Goal: Task Accomplishment & Management: Use online tool/utility

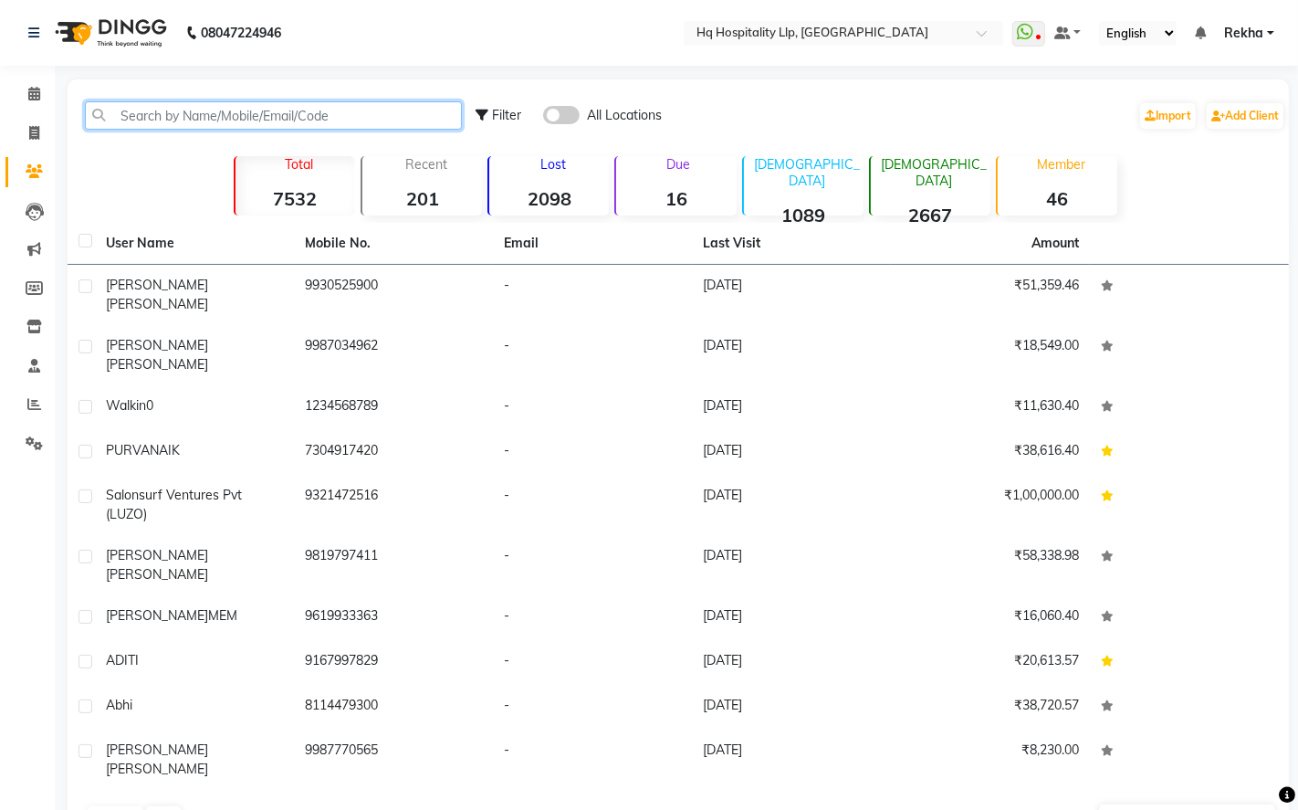
click at [190, 121] on input "text" at bounding box center [273, 115] width 377 height 28
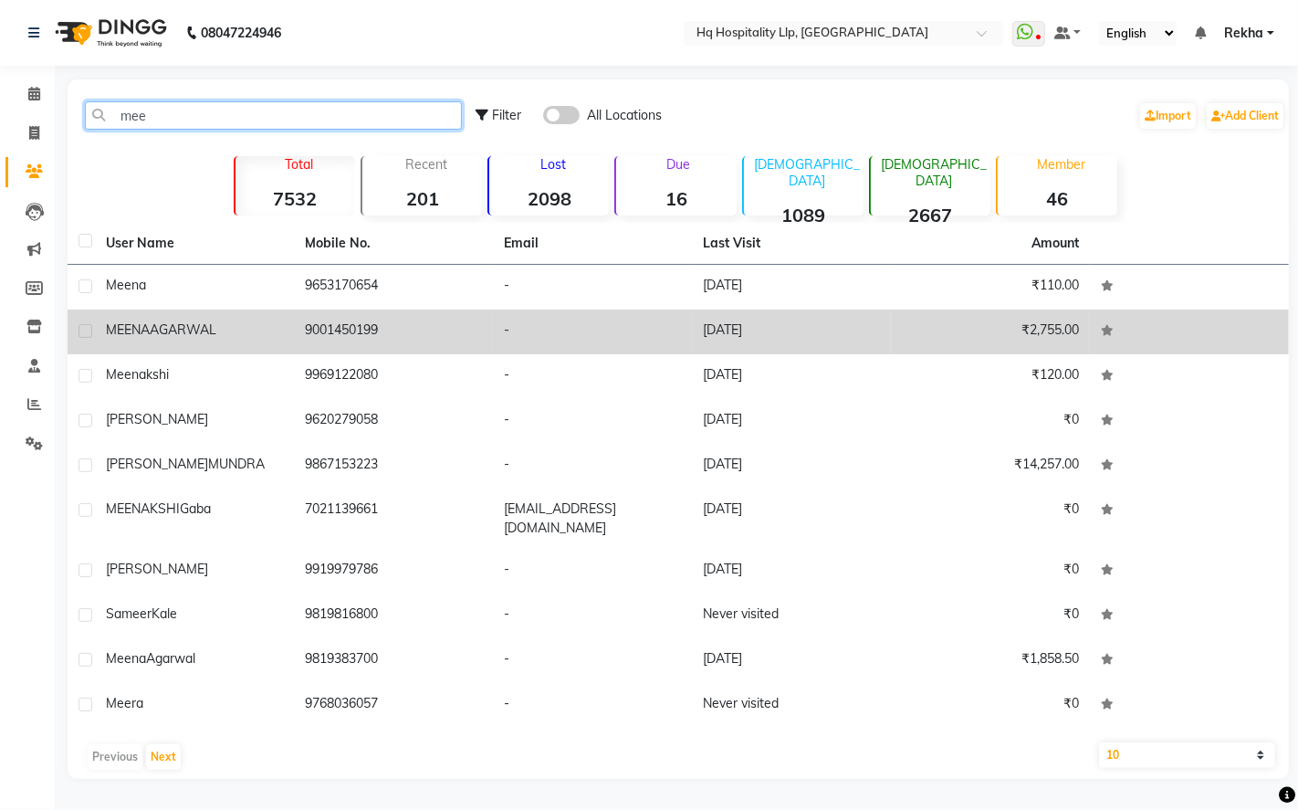
type input "mee"
click at [215, 334] on span "AGARWAL" at bounding box center [183, 329] width 67 height 16
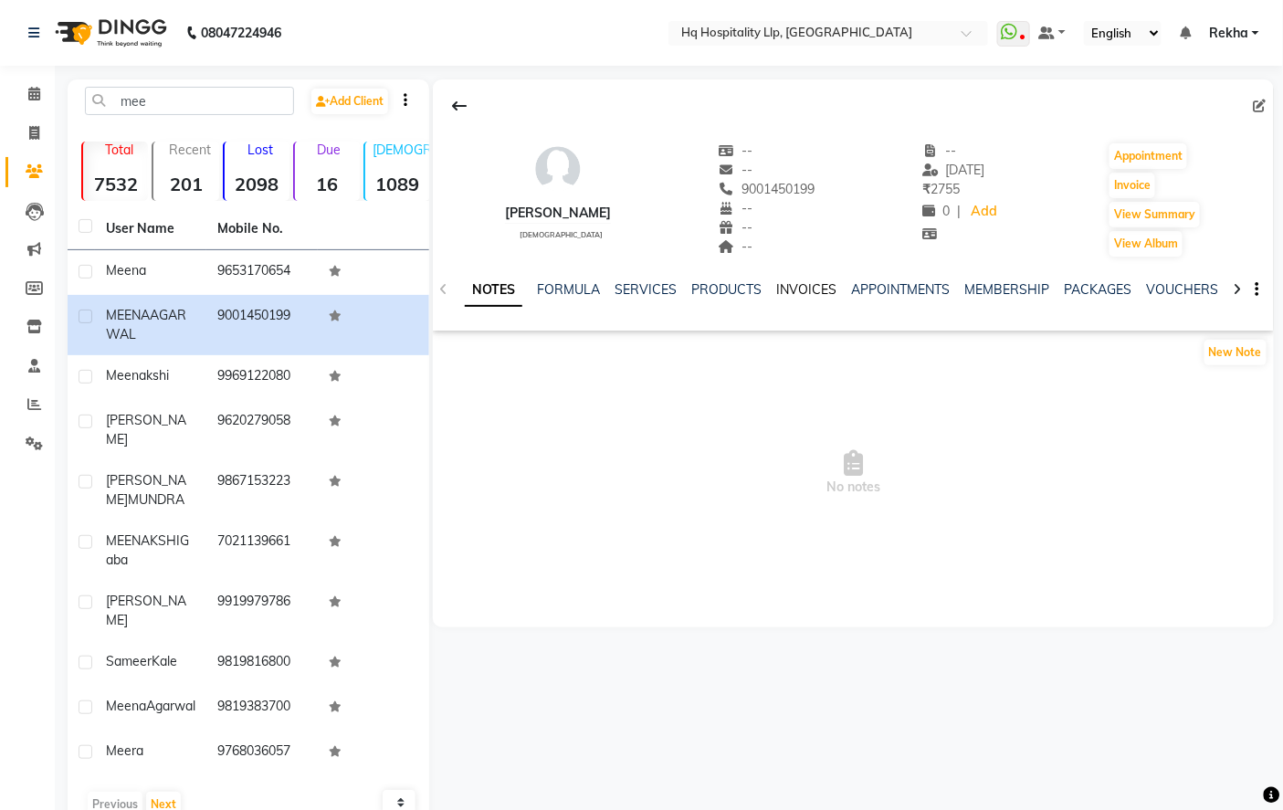
click at [822, 289] on link "INVOICES" at bounding box center [806, 289] width 60 height 16
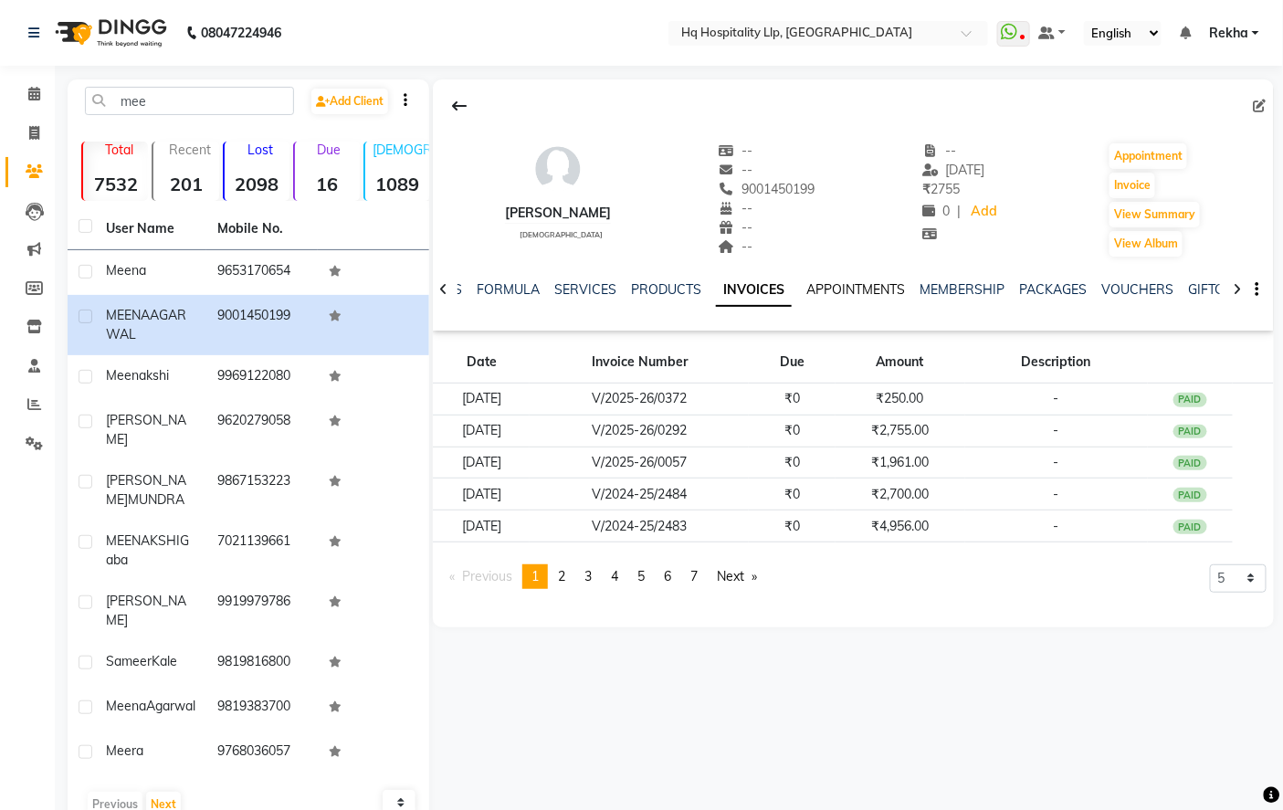
click at [822, 289] on link "APPOINTMENTS" at bounding box center [855, 289] width 99 height 16
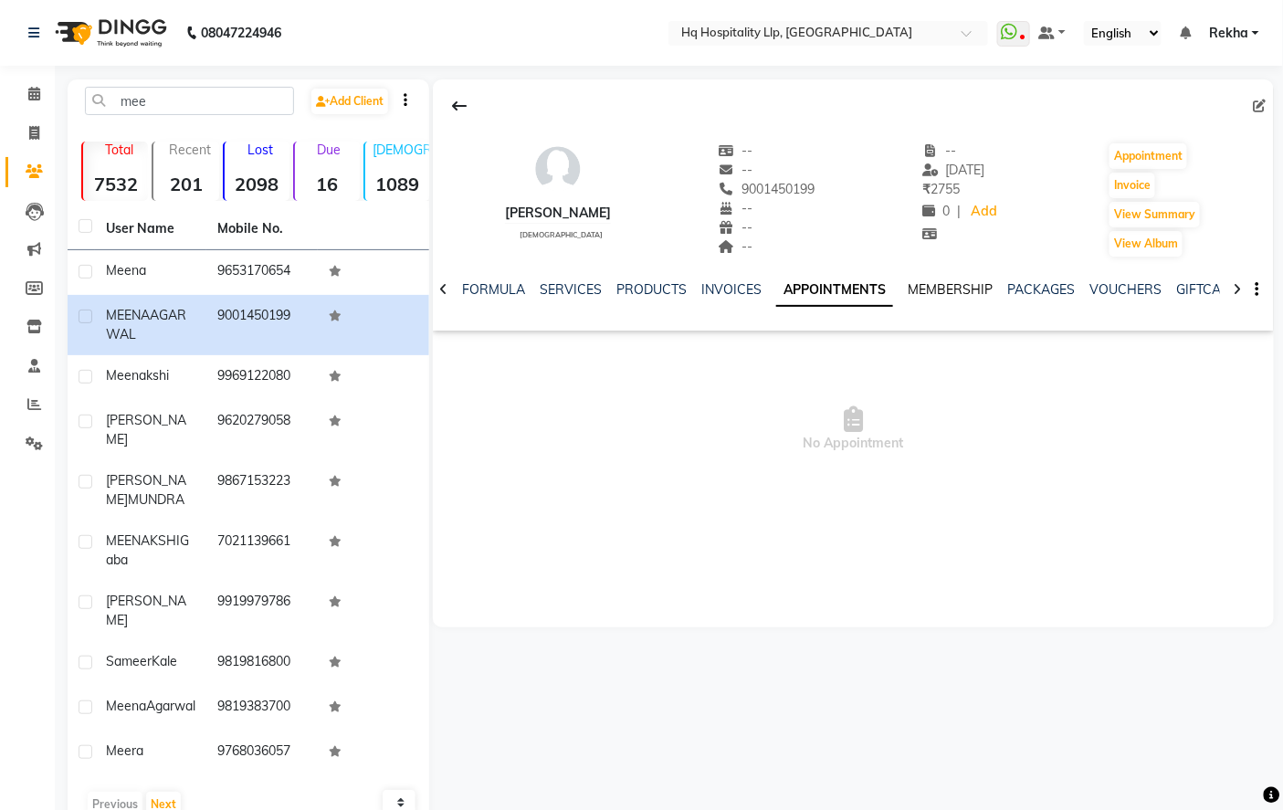
click at [919, 285] on link "MEMBERSHIP" at bounding box center [950, 289] width 85 height 16
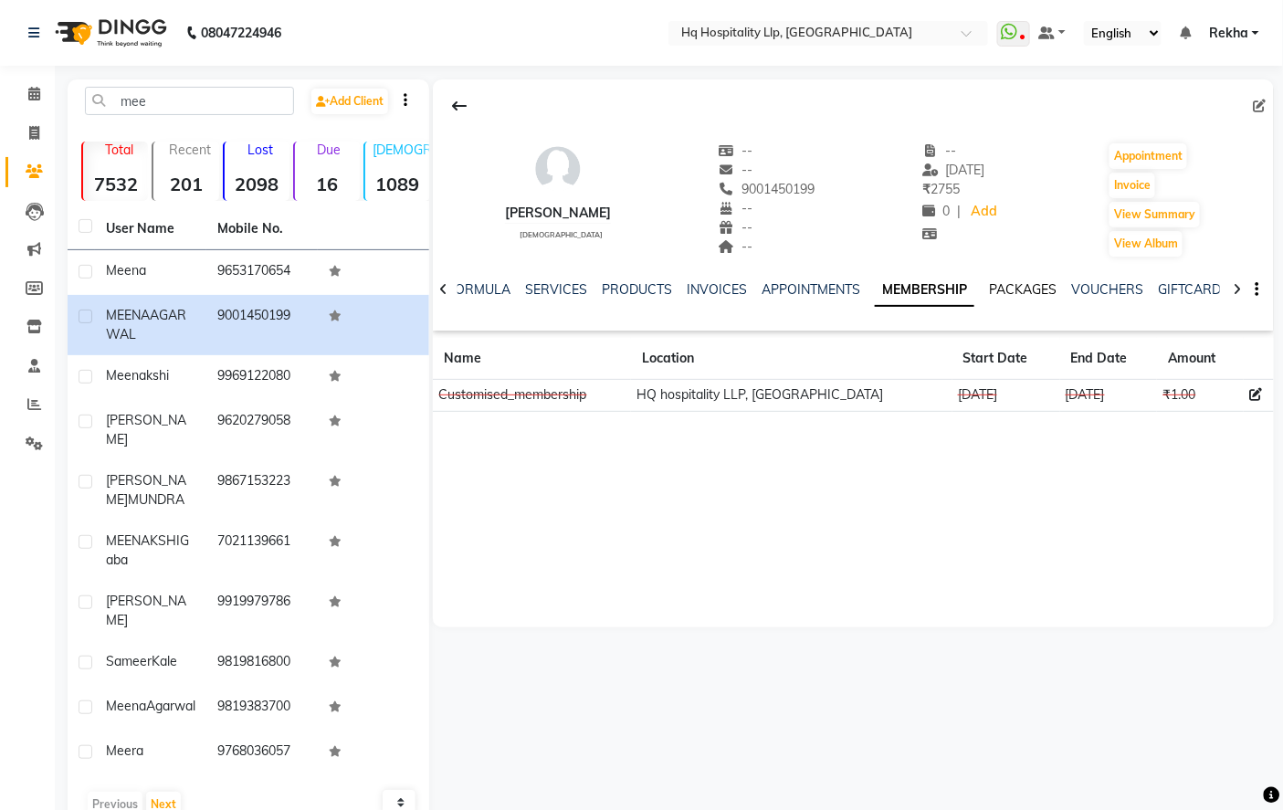
click at [1033, 285] on link "PACKAGES" at bounding box center [1023, 289] width 68 height 16
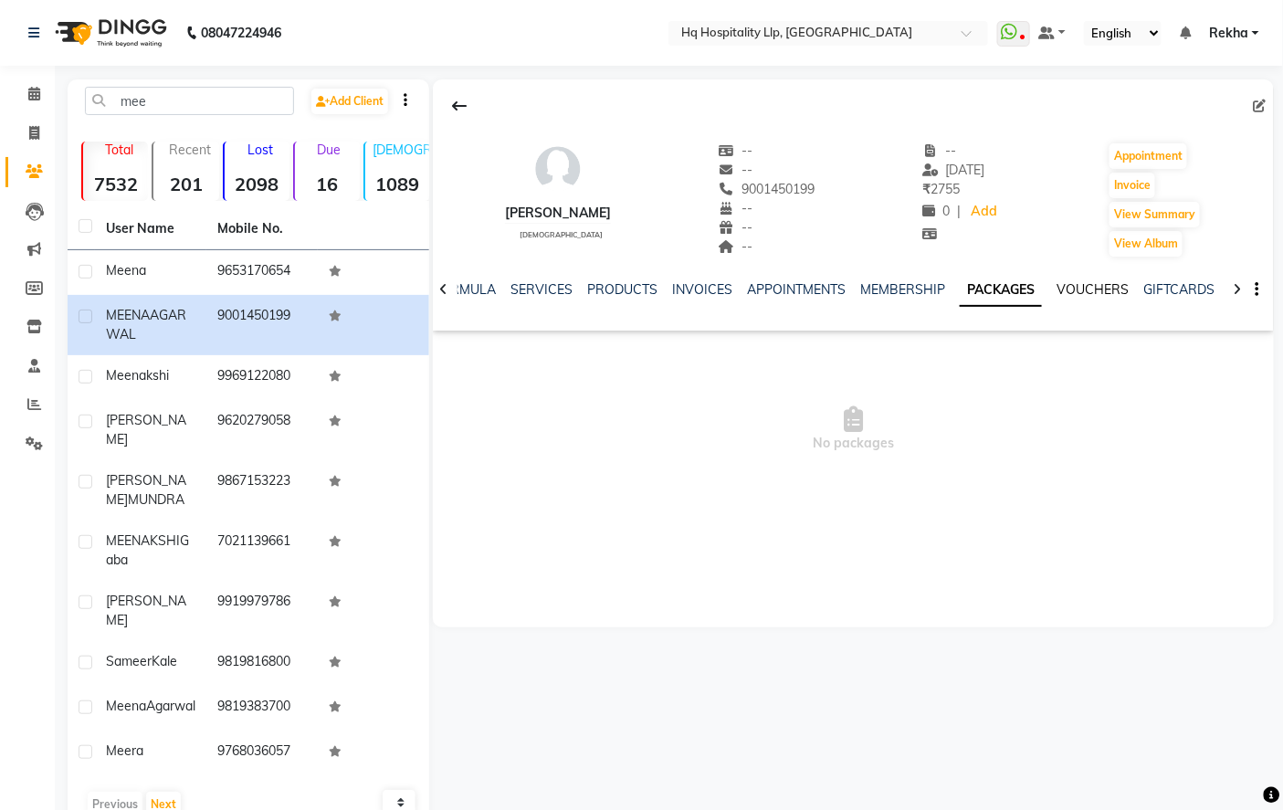
click at [1065, 281] on link "VOUCHERS" at bounding box center [1092, 289] width 72 height 16
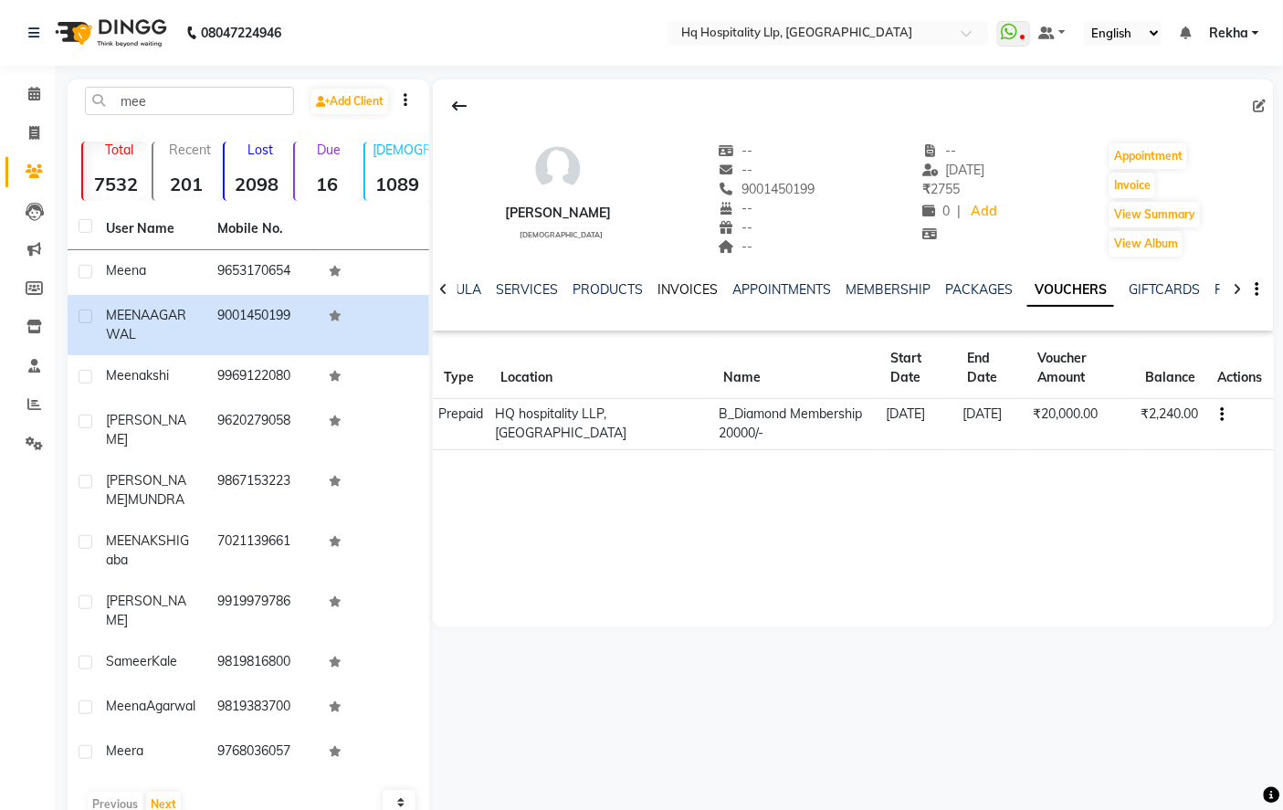
click at [694, 289] on link "INVOICES" at bounding box center [687, 289] width 60 height 16
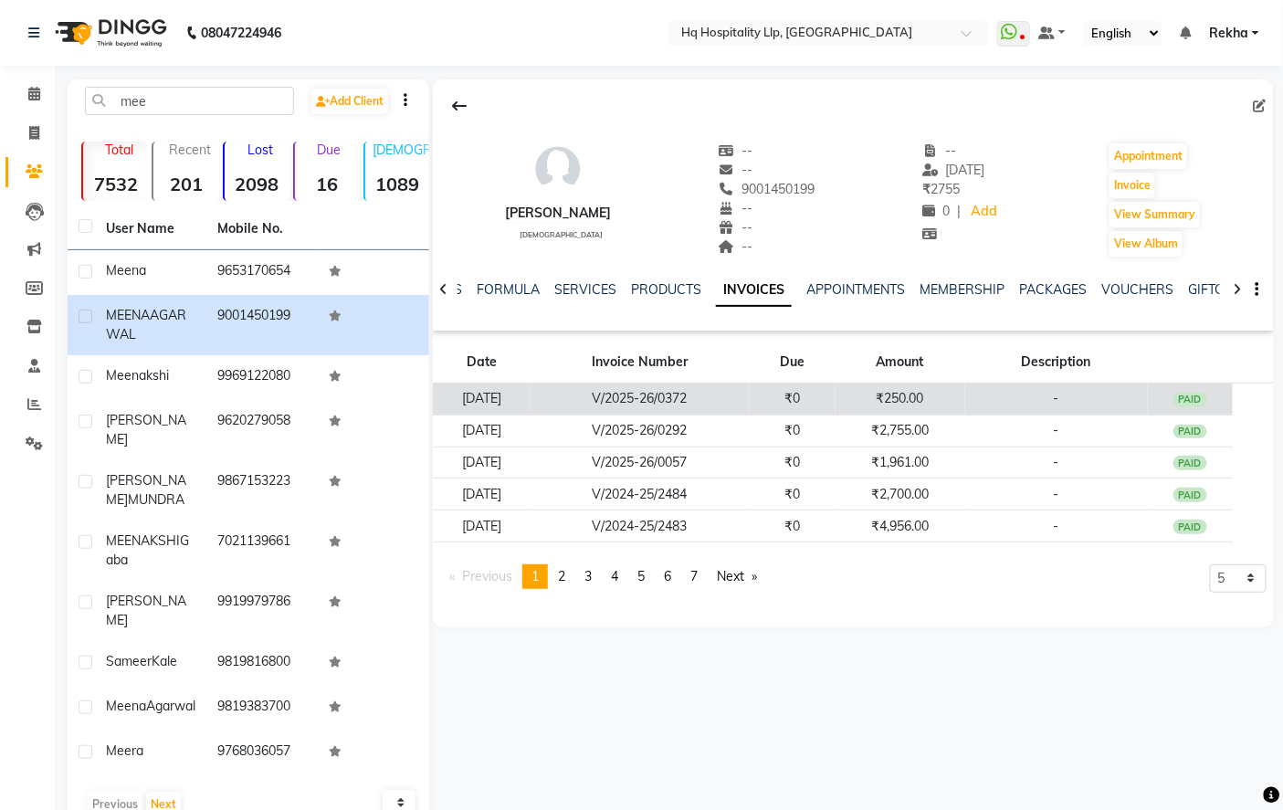
click at [719, 387] on td "V/2025-26/0372" at bounding box center [639, 400] width 219 height 32
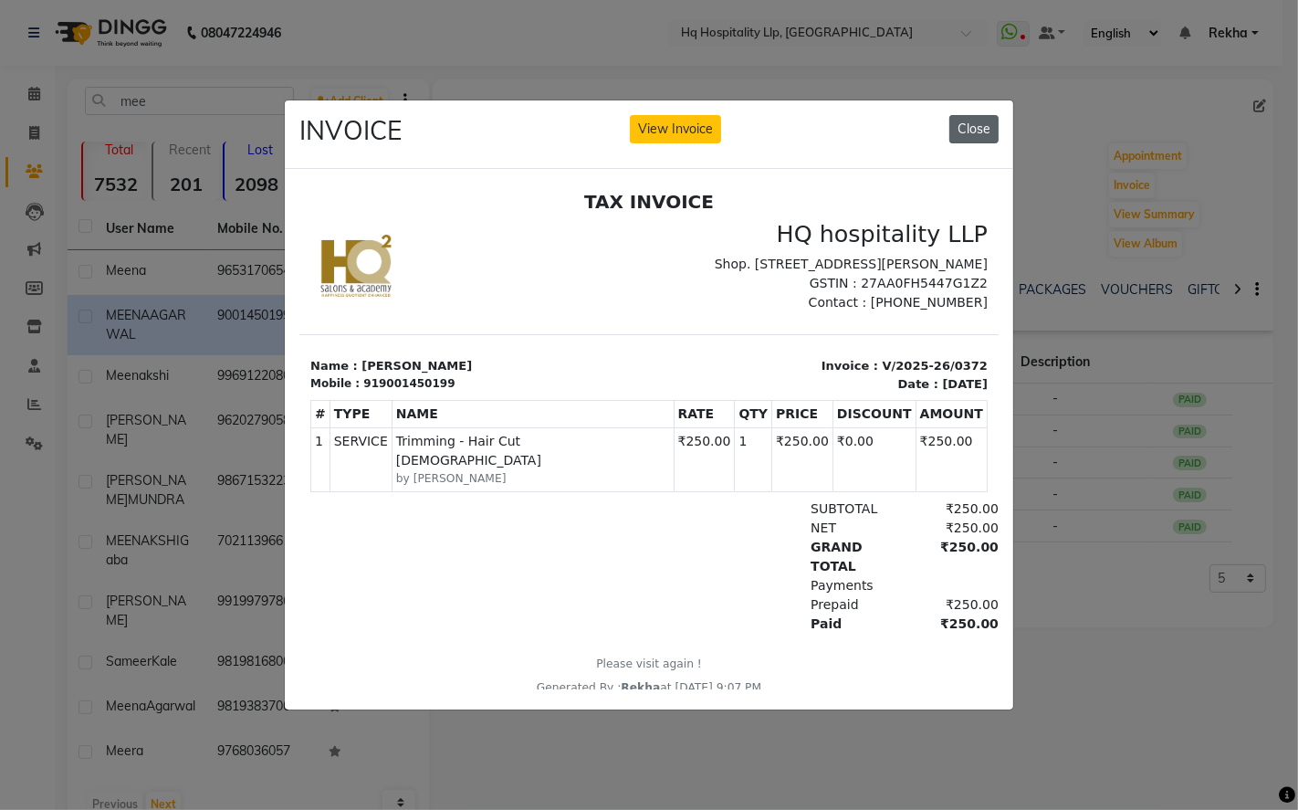
click at [984, 133] on button "Close" at bounding box center [974, 129] width 49 height 28
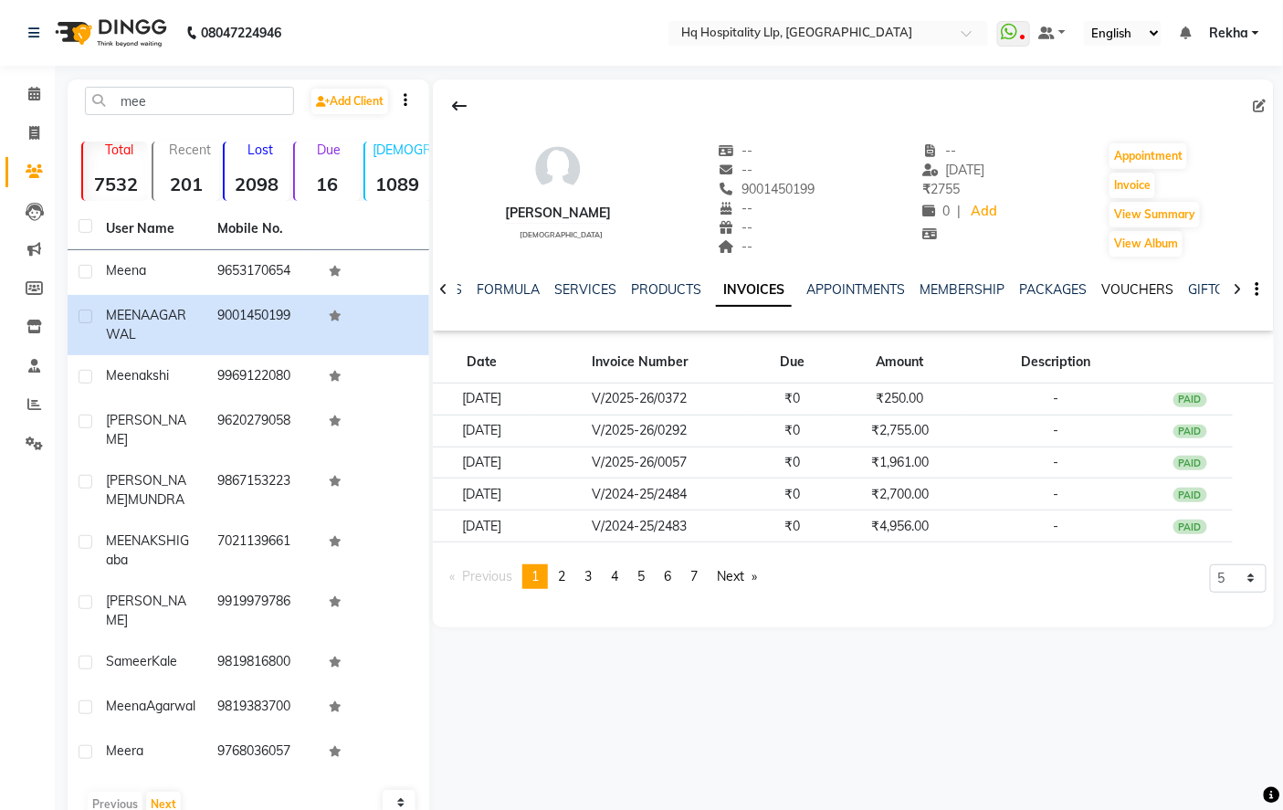
click at [1156, 283] on link "VOUCHERS" at bounding box center [1137, 289] width 72 height 16
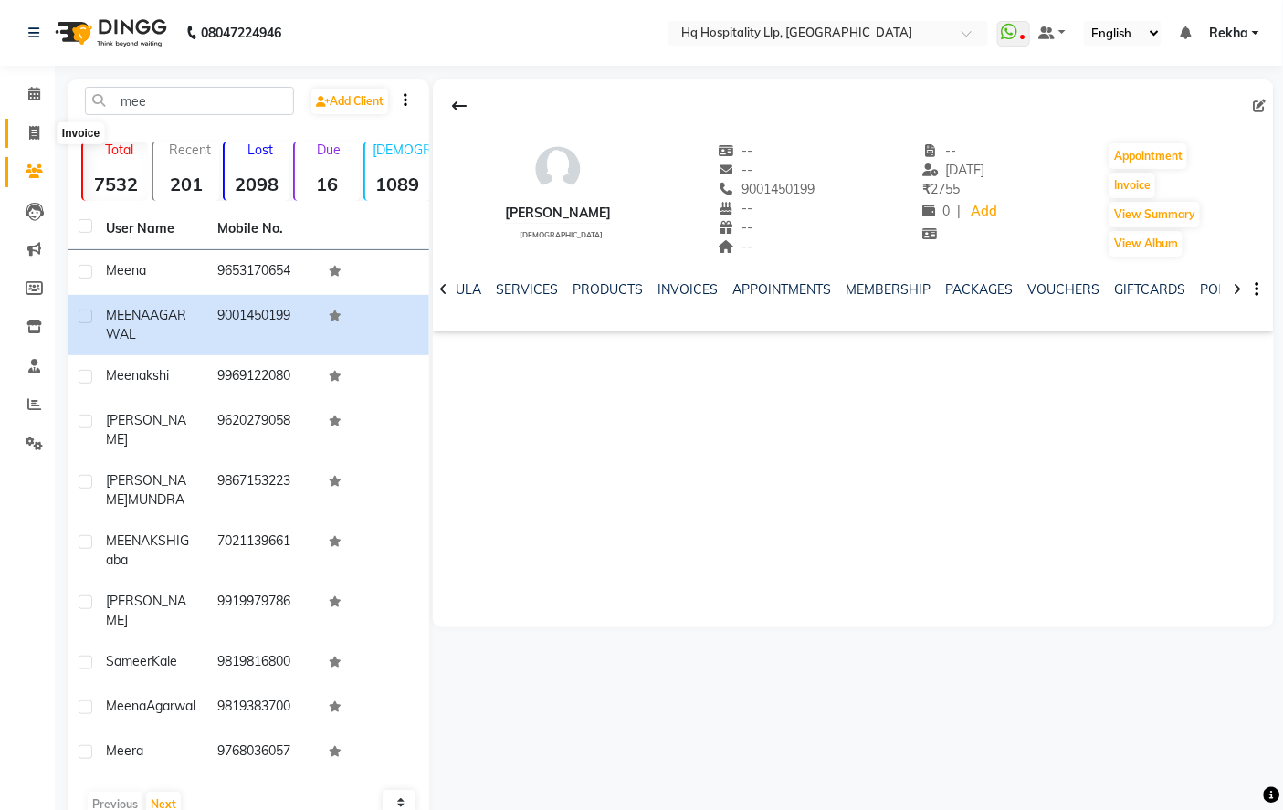
click at [30, 128] on icon at bounding box center [34, 133] width 10 height 14
select select "7197"
select select "service"
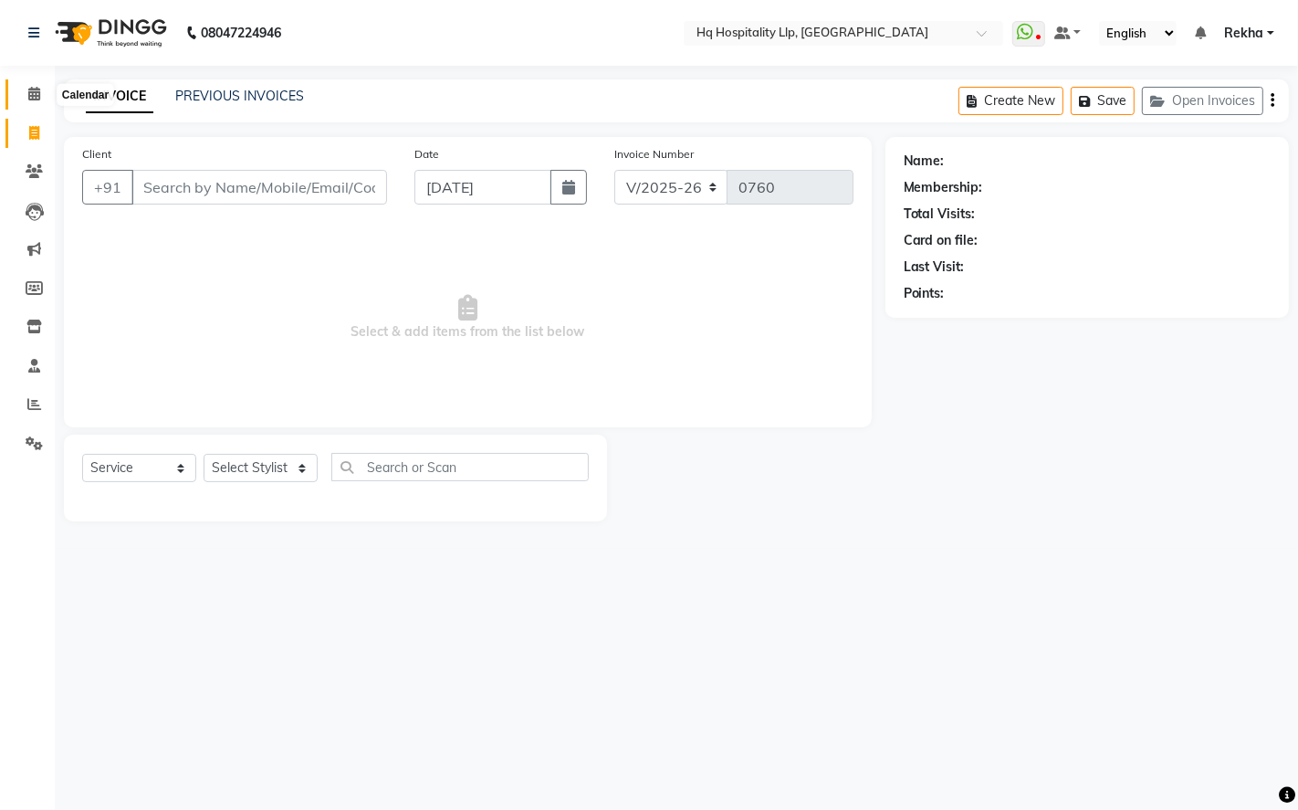
click at [28, 93] on icon at bounding box center [34, 94] width 12 height 14
